Goal: Check status: Check status

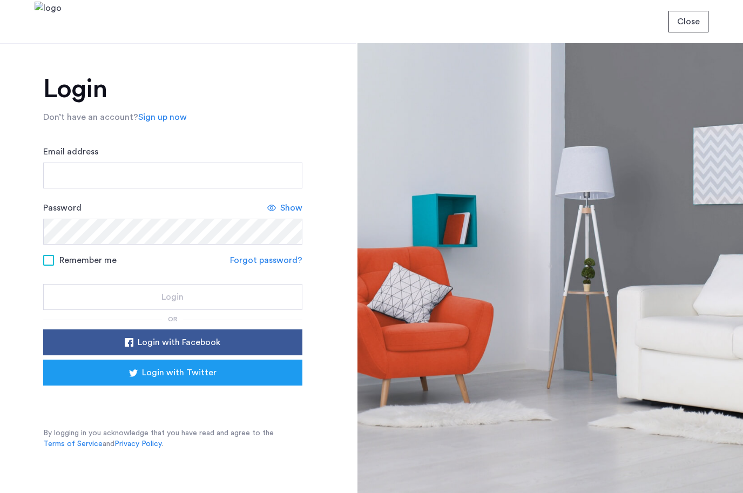
click at [108, 182] on input "Email address" at bounding box center [172, 175] width 259 height 26
click at [110, 176] on input "**********" at bounding box center [172, 175] width 259 height 26
type input "**********"
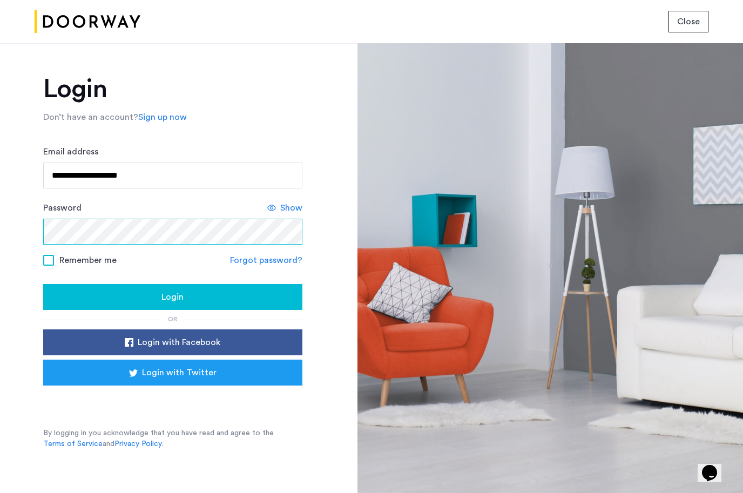
click at [43, 284] on button "Login" at bounding box center [172, 297] width 259 height 26
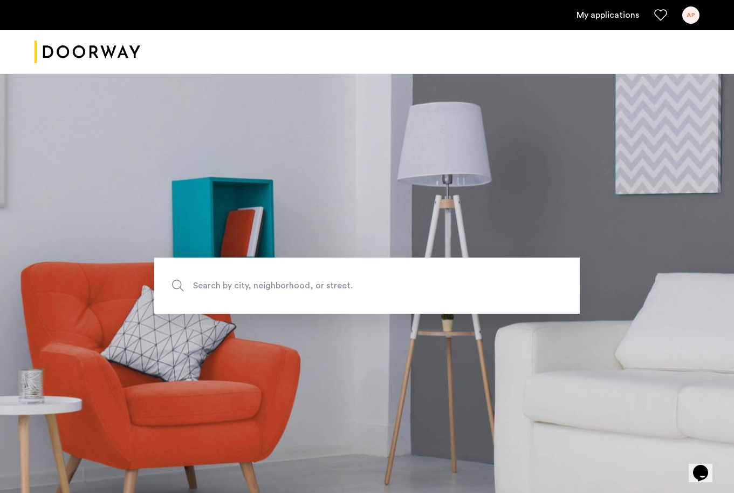
click at [213, 281] on span "Search by city, neighborhood, or street." at bounding box center [342, 285] width 298 height 15
click at [213, 281] on input "Search by city, neighborhood, or street." at bounding box center [367, 285] width 426 height 56
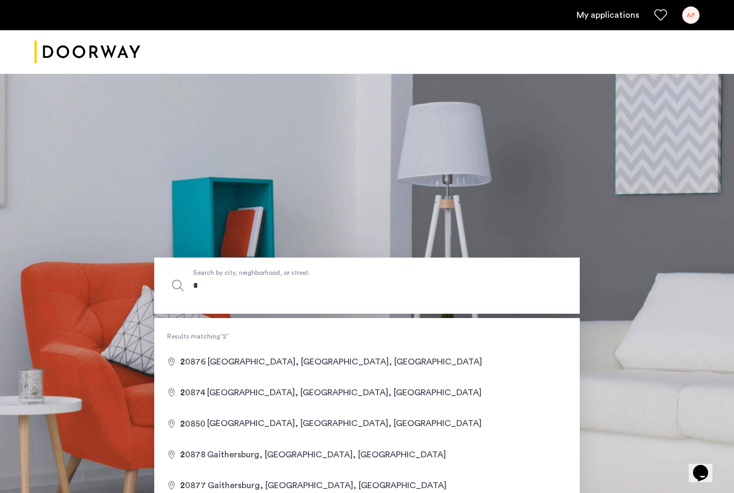
type input "*"
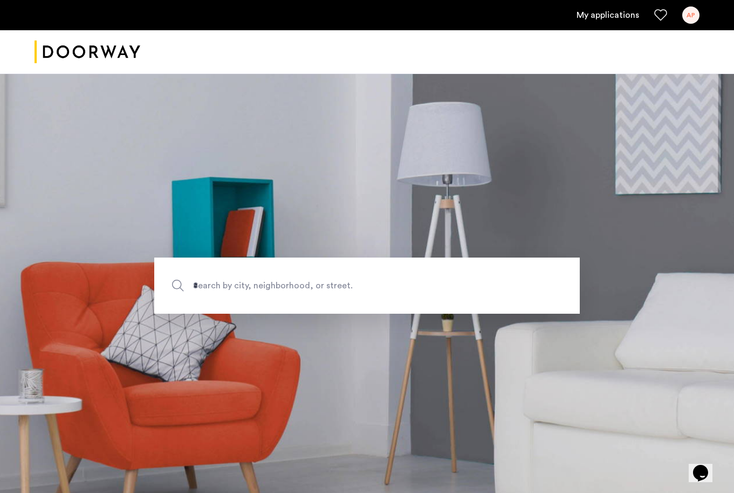
click at [610, 19] on link "My applications" at bounding box center [608, 15] width 63 height 13
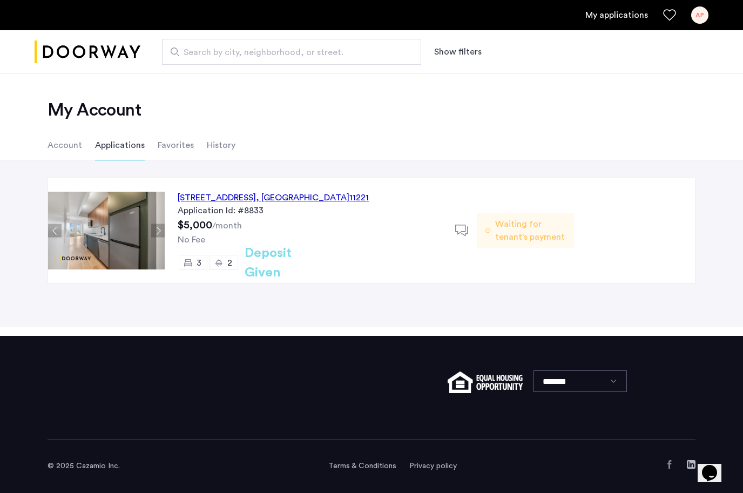
click at [513, 245] on div "Waiting for tenant's payment" at bounding box center [525, 230] width 97 height 35
click at [295, 199] on div "[STREET_ADDRESS]" at bounding box center [273, 197] width 191 height 13
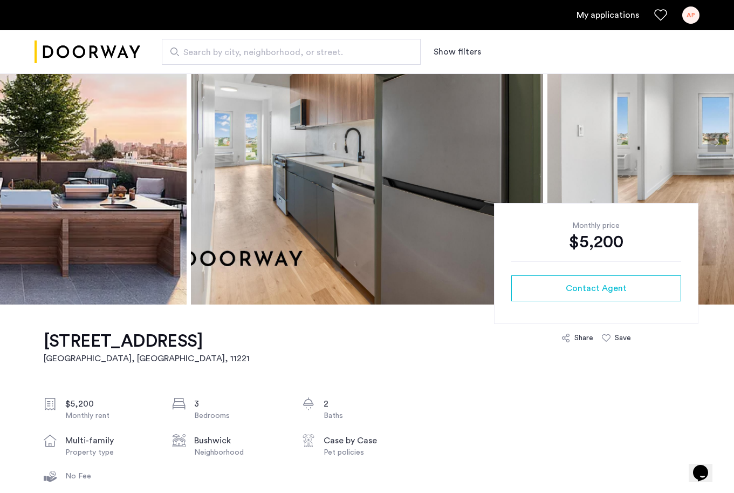
scroll to position [32, 0]
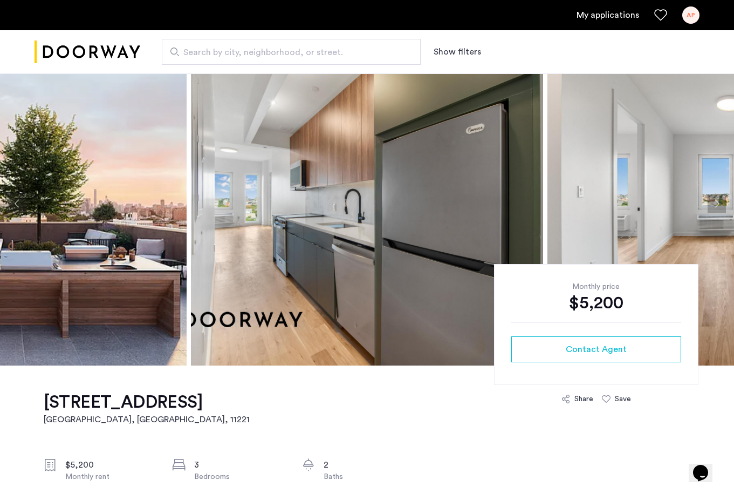
click at [617, 11] on link "My applications" at bounding box center [608, 15] width 63 height 13
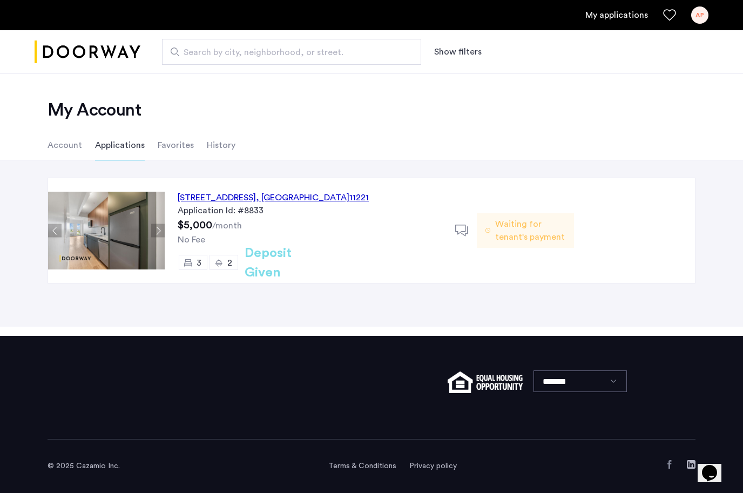
click at [268, 267] on h2 "Deposit Given" at bounding box center [287, 262] width 86 height 39
click at [233, 201] on div "[STREET_ADDRESS]" at bounding box center [273, 197] width 191 height 13
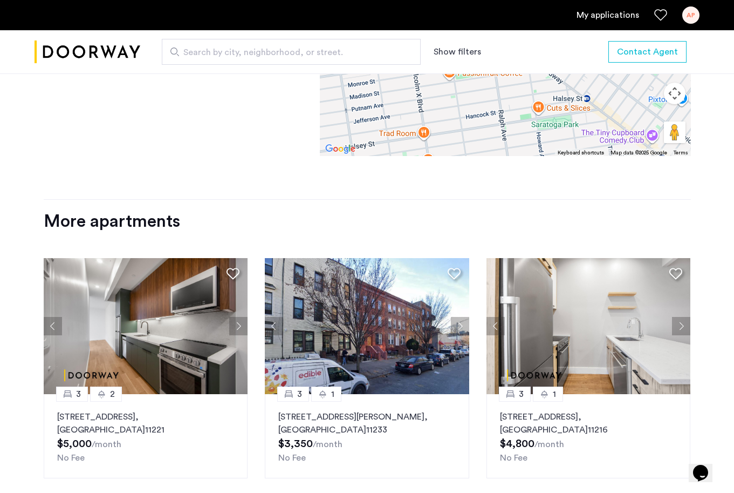
scroll to position [1205, 0]
